Goal: Check status: Check status

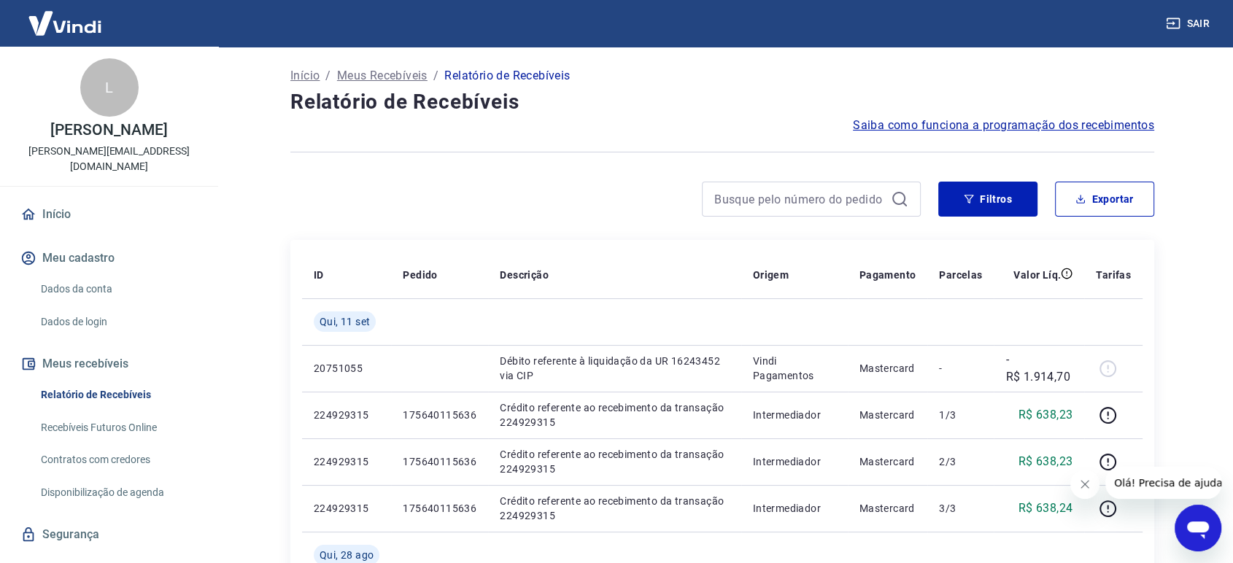
click at [788, 217] on div "Filtros Exportar" at bounding box center [722, 205] width 864 height 47
click at [783, 204] on input at bounding box center [799, 199] width 171 height 22
click at [795, 191] on input at bounding box center [799, 199] width 171 height 22
paste input "12509643418"
click at [817, 204] on input "12509643418" at bounding box center [799, 199] width 171 height 22
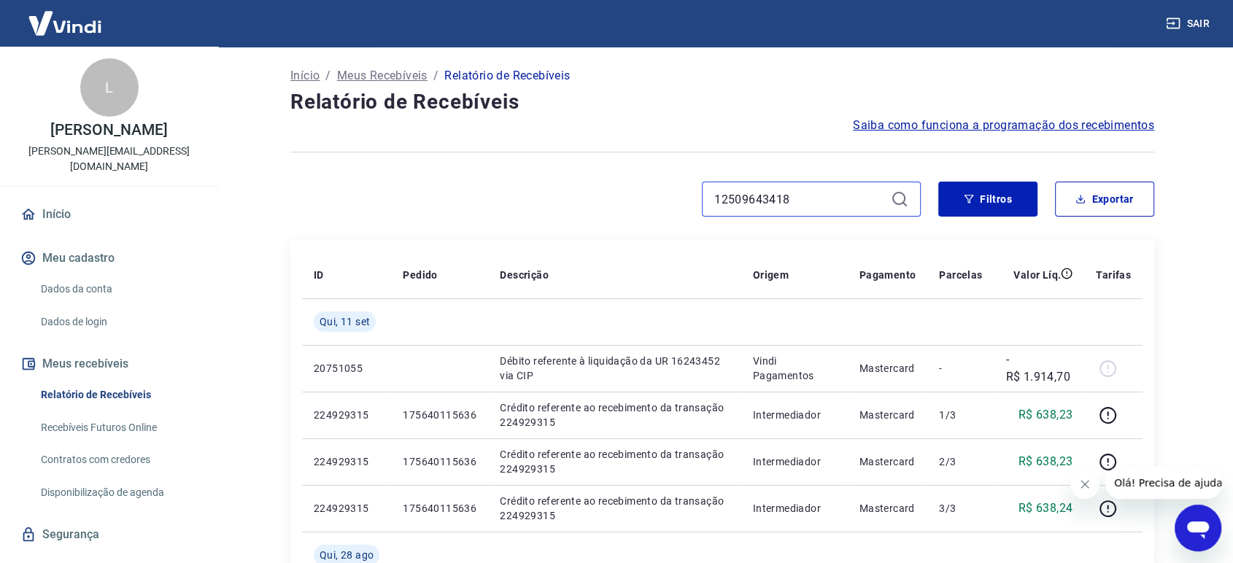
click at [817, 204] on input "12509643418" at bounding box center [799, 199] width 171 height 22
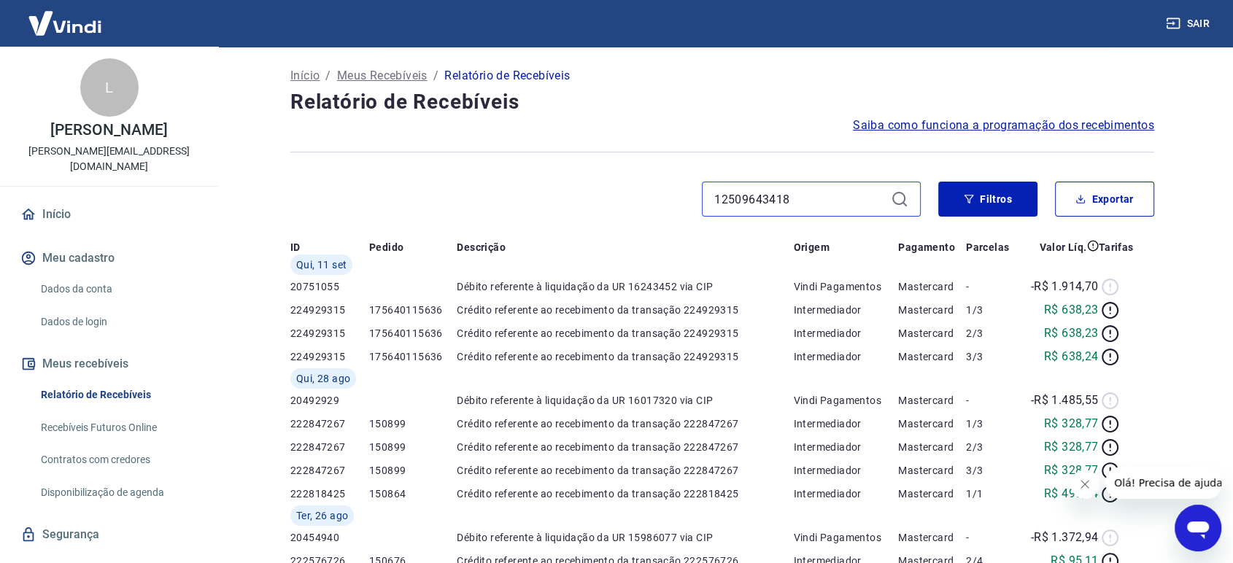
type input "12509643418"
click at [900, 198] on icon at bounding box center [900, 199] width 18 height 18
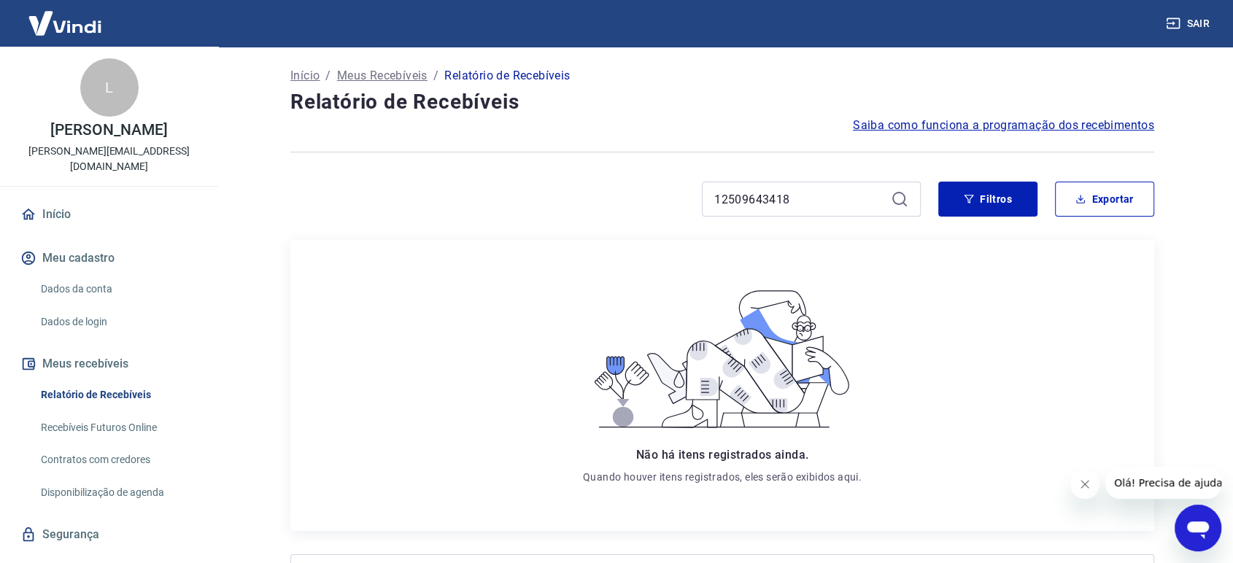
drag, startPoint x: 775, startPoint y: 187, endPoint x: 811, endPoint y: 202, distance: 38.9
click at [783, 185] on div "12509643418" at bounding box center [811, 199] width 219 height 35
drag, startPoint x: 801, startPoint y: 204, endPoint x: 610, endPoint y: 193, distance: 191.5
click at [610, 193] on div "12509643418" at bounding box center [605, 199] width 630 height 35
click at [902, 208] on div at bounding box center [811, 199] width 219 height 35
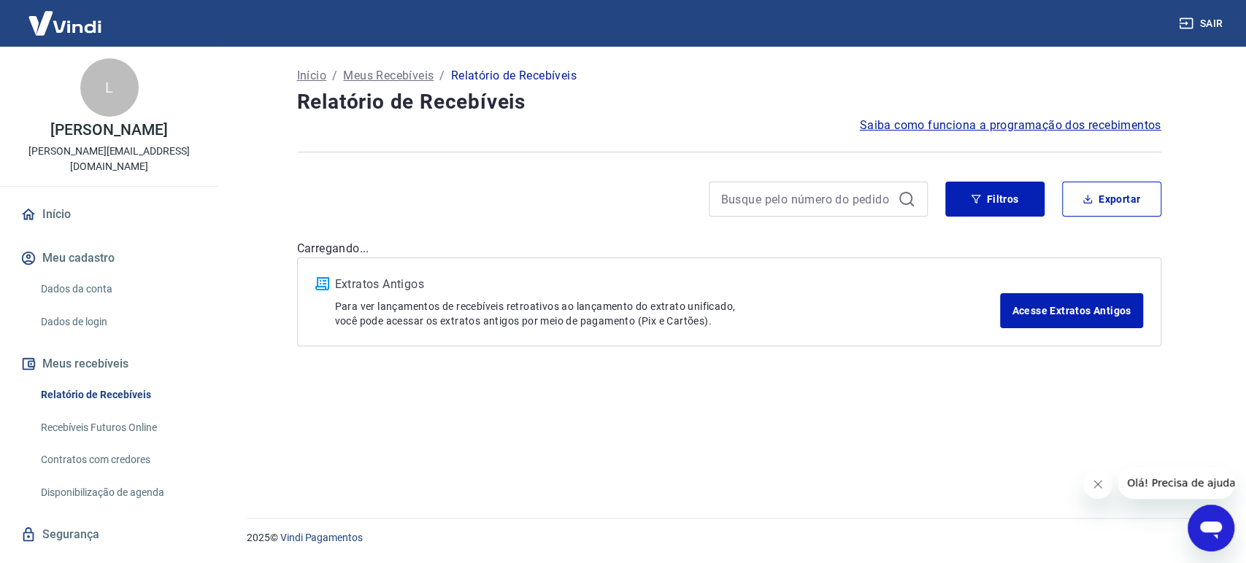
click at [898, 197] on icon at bounding box center [907, 199] width 18 height 18
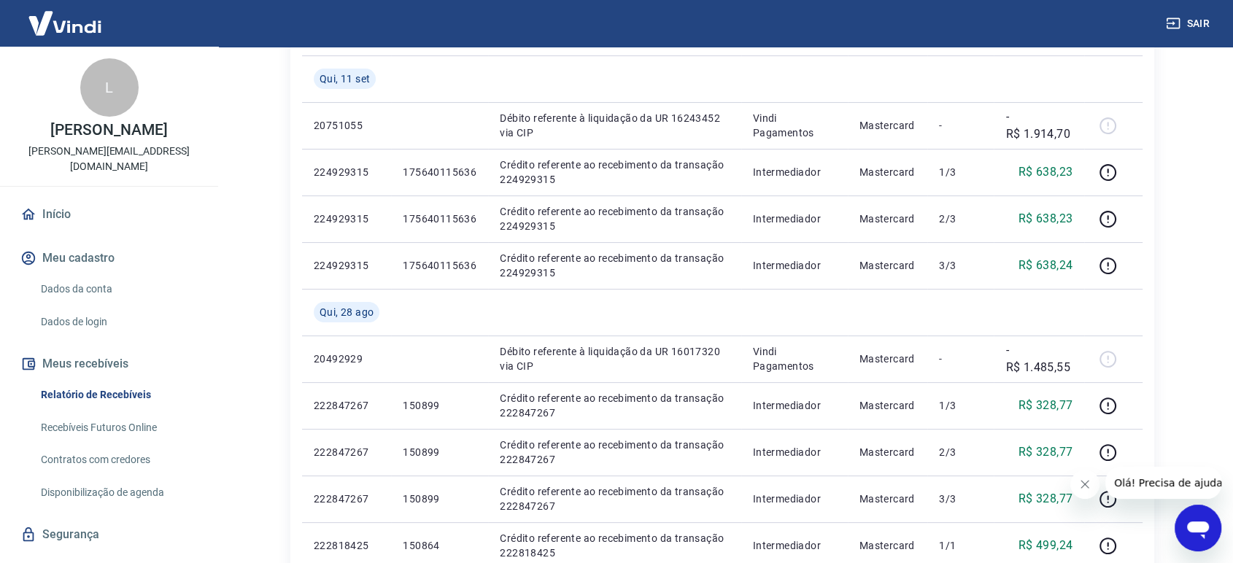
scroll to position [162, 0]
